Goal: Information Seeking & Learning: Find specific fact

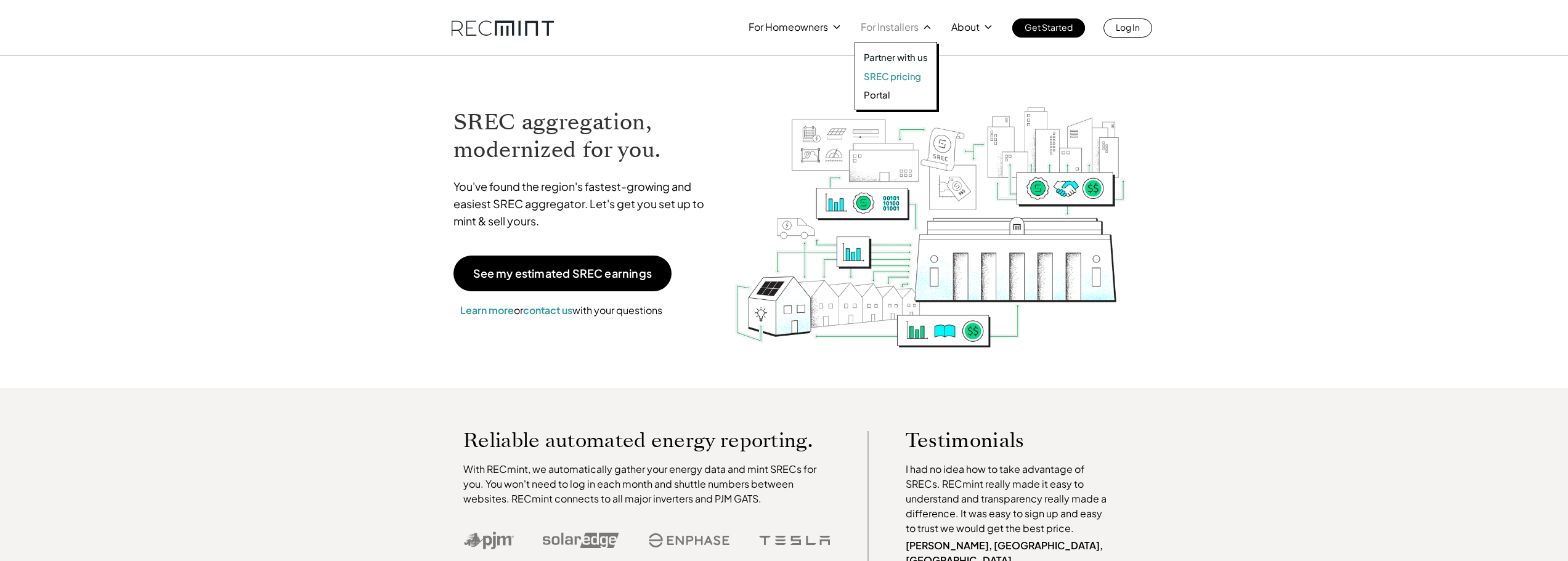
click at [890, 76] on p "SREC pricing" at bounding box center [892, 76] width 57 height 12
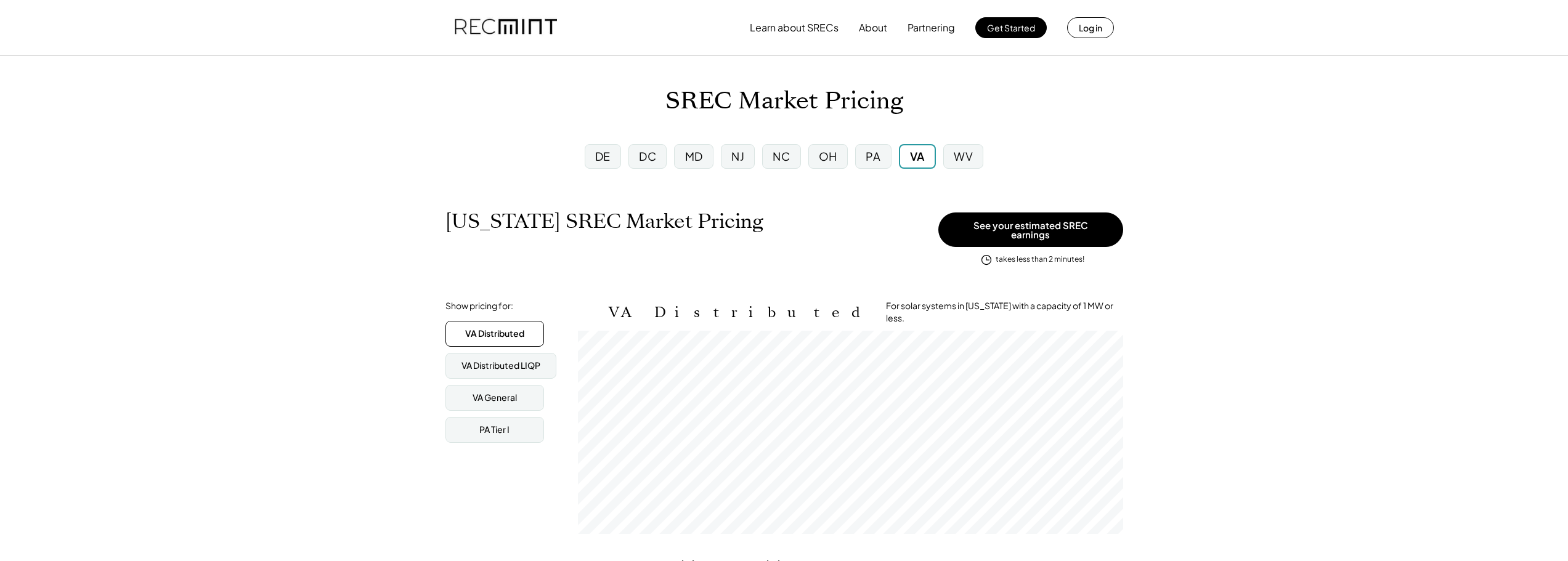
scroll to position [203, 545]
click at [498, 392] on div "VA General" at bounding box center [495, 398] width 44 height 12
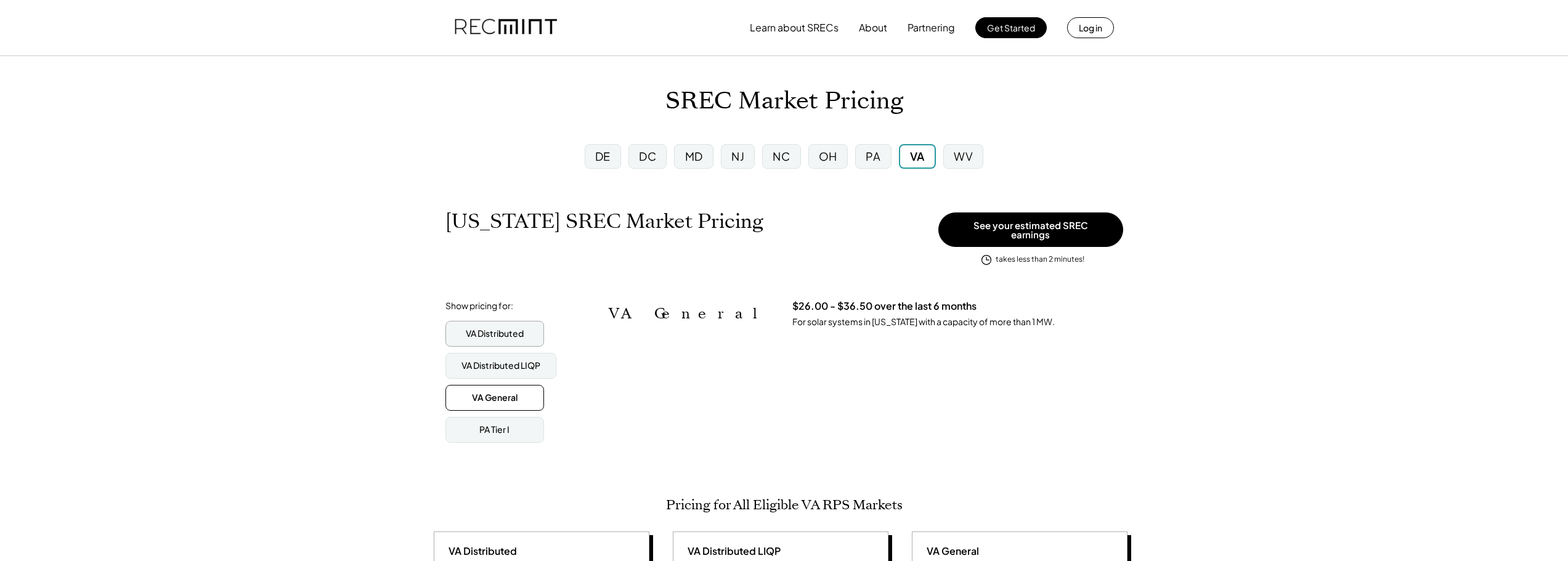
click at [494, 328] on div "VA Distributed" at bounding box center [495, 333] width 58 height 12
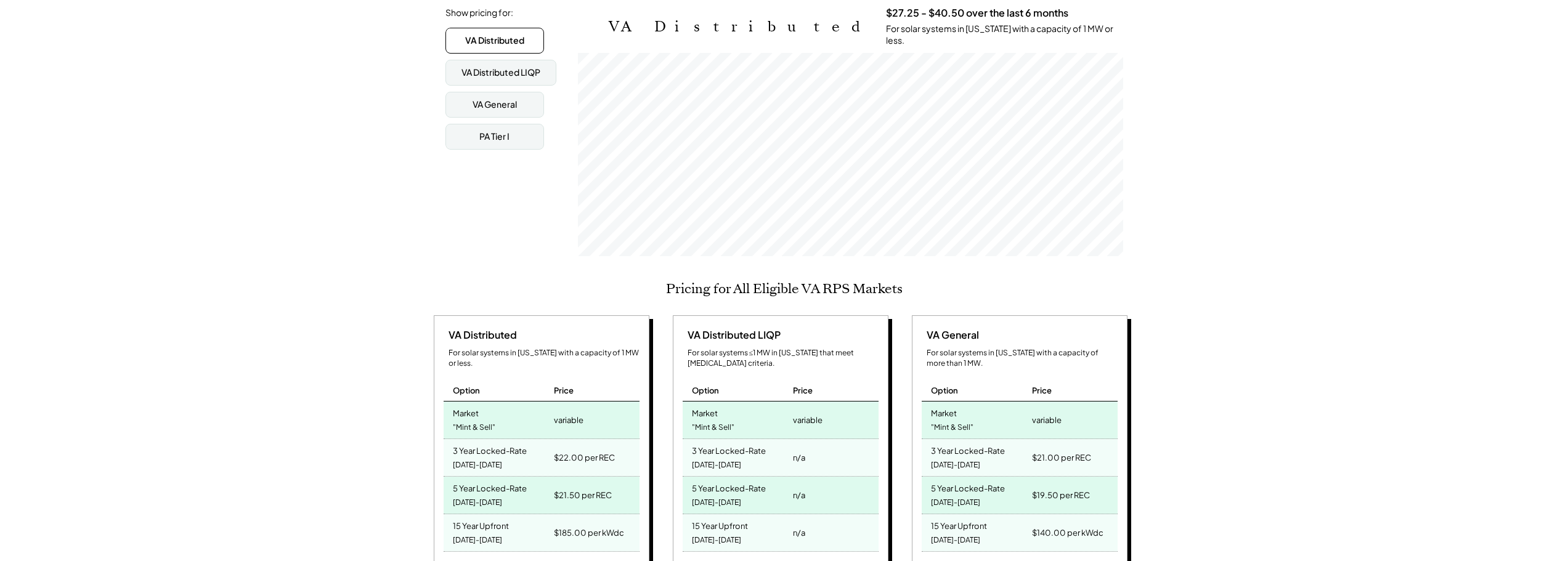
scroll to position [308, 0]
